Goal: Navigation & Orientation: Find specific page/section

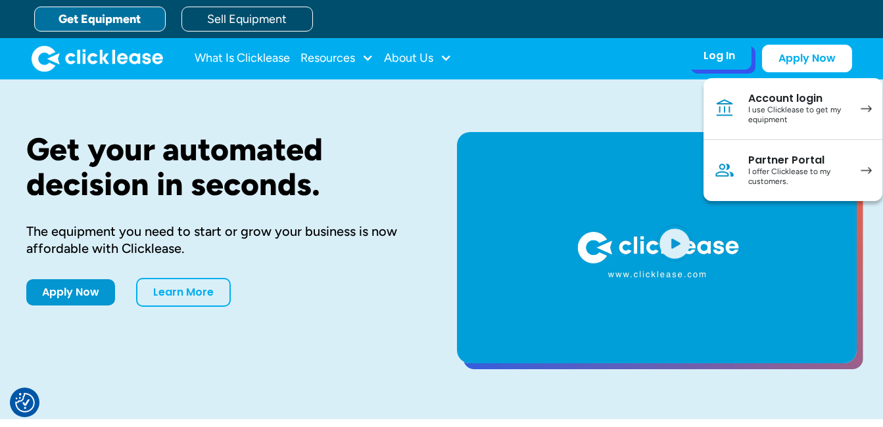
drag, startPoint x: 0, startPoint y: 0, endPoint x: 765, endPoint y: 101, distance: 771.8
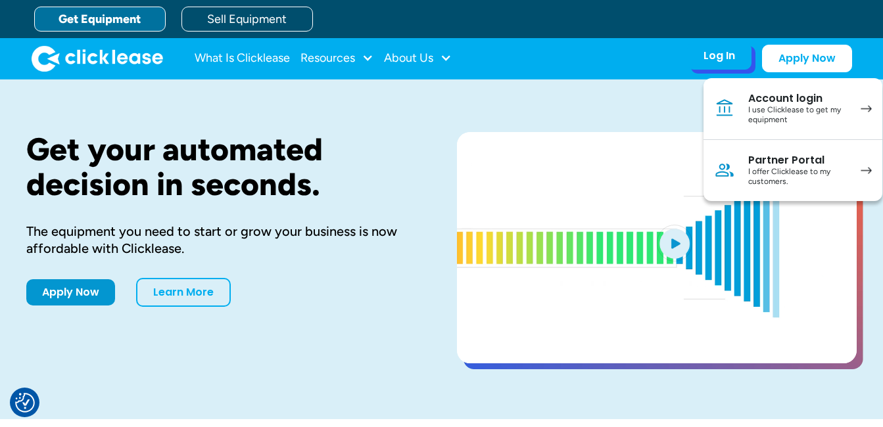
click at [765, 101] on div "Account login" at bounding box center [797, 98] width 99 height 13
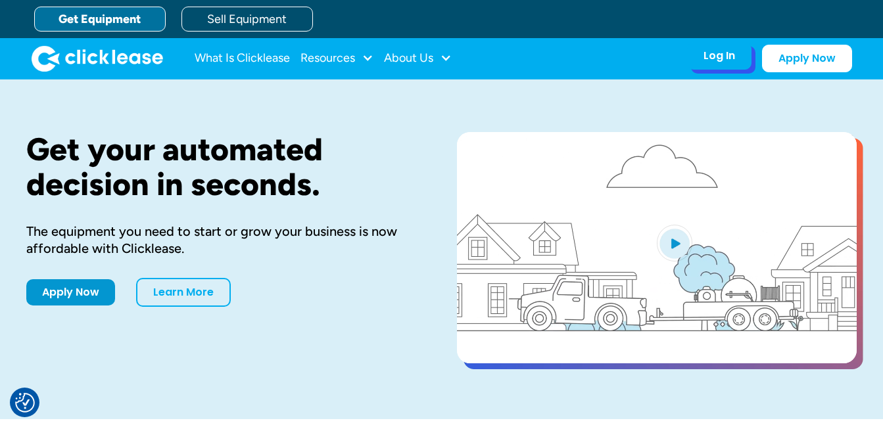
click at [726, 55] on div "Log In" at bounding box center [719, 55] width 32 height 13
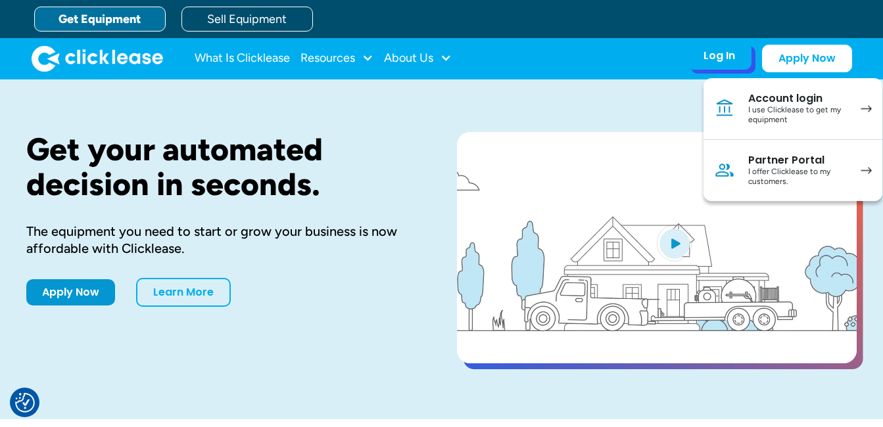
click at [755, 96] on div "Account login" at bounding box center [797, 98] width 99 height 13
